Goal: Task Accomplishment & Management: Complete application form

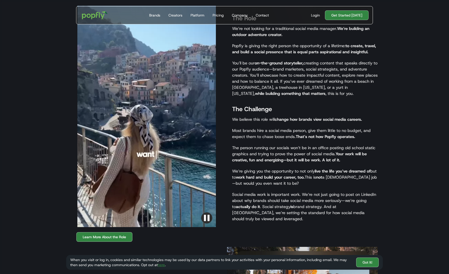
scroll to position [403, 0]
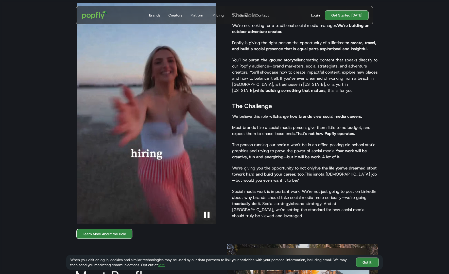
click at [113, 229] on link "Learn More About the Role" at bounding box center [104, 234] width 56 height 10
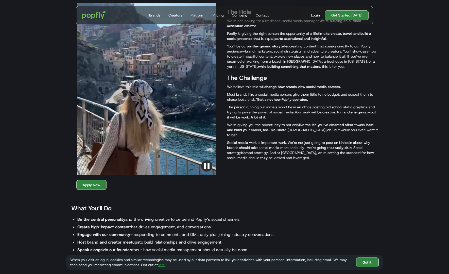
scroll to position [299, 0]
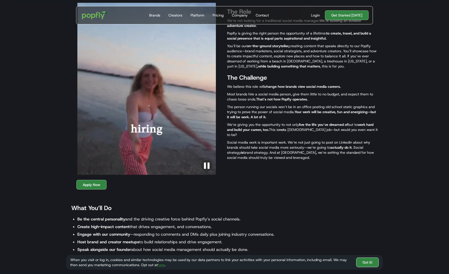
click at [367, 262] on link "Got It!" at bounding box center [367, 263] width 23 height 10
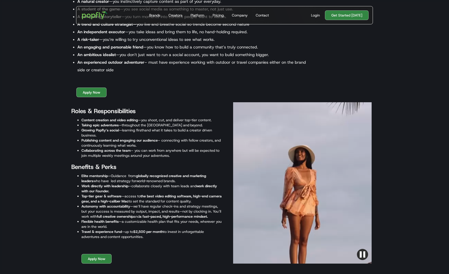
scroll to position [592, 0]
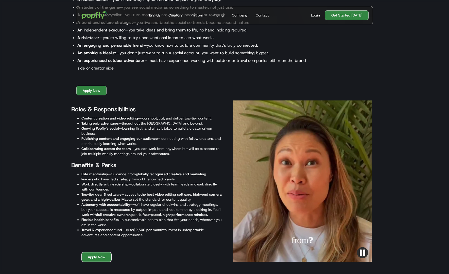
click at [95, 258] on link "Apply Now" at bounding box center [96, 257] width 30 height 10
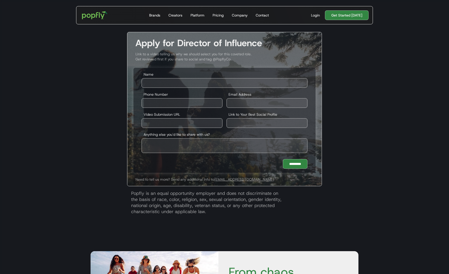
scroll to position [964, 0]
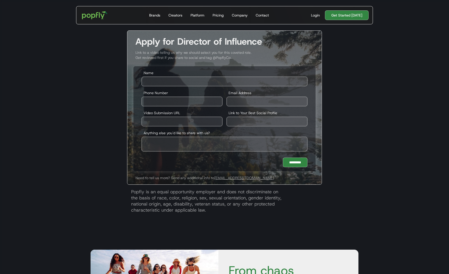
click at [86, 205] on div "Apply for Director of Influence Link to a video telling us why we should select…" at bounding box center [224, 124] width 325 height 189
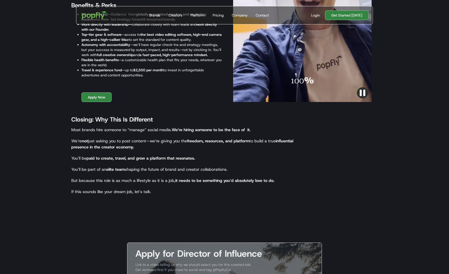
scroll to position [751, 0]
